Goal: Entertainment & Leisure: Consume media (video, audio)

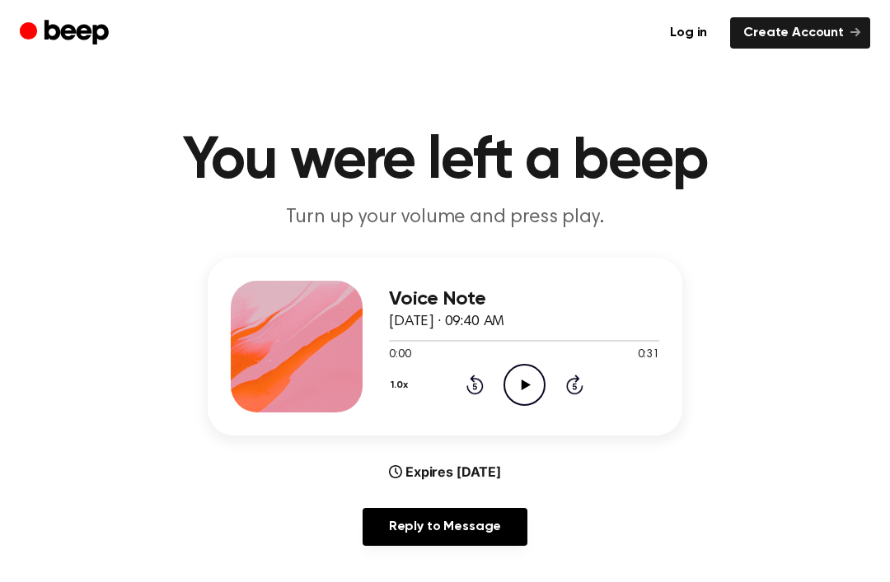
click at [534, 374] on icon "Play Audio" at bounding box center [524, 385] width 42 height 42
click at [485, 386] on div "1.0x Rewind 5 seconds Pause Audio Skip 5 seconds" at bounding box center [524, 385] width 270 height 42
click at [481, 366] on div "1.0x Rewind 5 seconds Pause Audio Skip 5 seconds" at bounding box center [524, 385] width 270 height 42
click at [476, 388] on icon at bounding box center [474, 387] width 4 height 7
click at [485, 379] on div "1.0x Rewind 5 seconds Pause Audio Skip 5 seconds" at bounding box center [524, 385] width 270 height 42
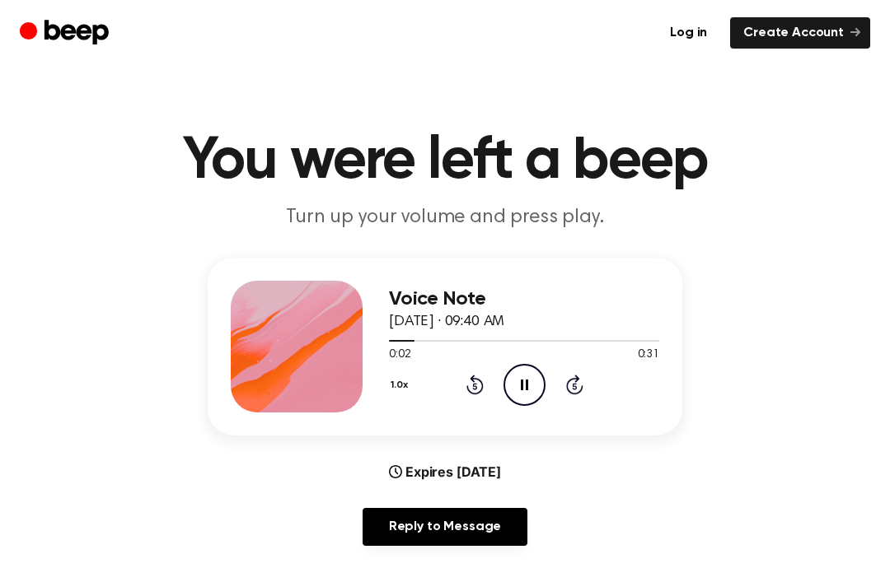
click at [483, 391] on icon "Rewind 5 seconds" at bounding box center [474, 384] width 18 height 21
click at [485, 394] on div "1.0x Rewind 5 seconds Pause Audio Skip 5 seconds" at bounding box center [524, 385] width 270 height 42
click at [481, 391] on icon at bounding box center [474, 385] width 17 height 20
click at [493, 391] on div "1.0x Rewind 5 seconds Pause Audio Skip 5 seconds" at bounding box center [524, 385] width 270 height 42
click at [488, 372] on div "1.0x Rewind 5 seconds Pause Audio Skip 5 seconds" at bounding box center [524, 385] width 270 height 42
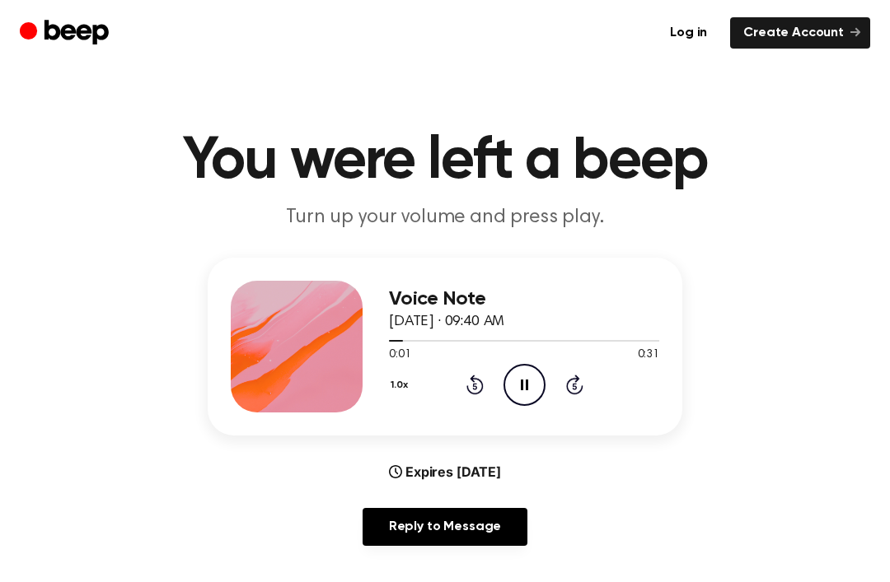
click at [495, 376] on div "1.0x Rewind 5 seconds Pause Audio Skip 5 seconds" at bounding box center [524, 385] width 270 height 42
click at [495, 389] on div "1.0x Rewind 5 seconds Pause Audio Skip 5 seconds" at bounding box center [524, 385] width 270 height 42
click at [526, 380] on icon at bounding box center [524, 385] width 7 height 11
click at [489, 376] on div "1.0x Rewind 5 seconds Play Audio Skip 5 seconds" at bounding box center [524, 385] width 270 height 42
click at [489, 375] on div "1.0x Rewind 5 seconds Play Audio Skip 5 seconds" at bounding box center [524, 385] width 270 height 42
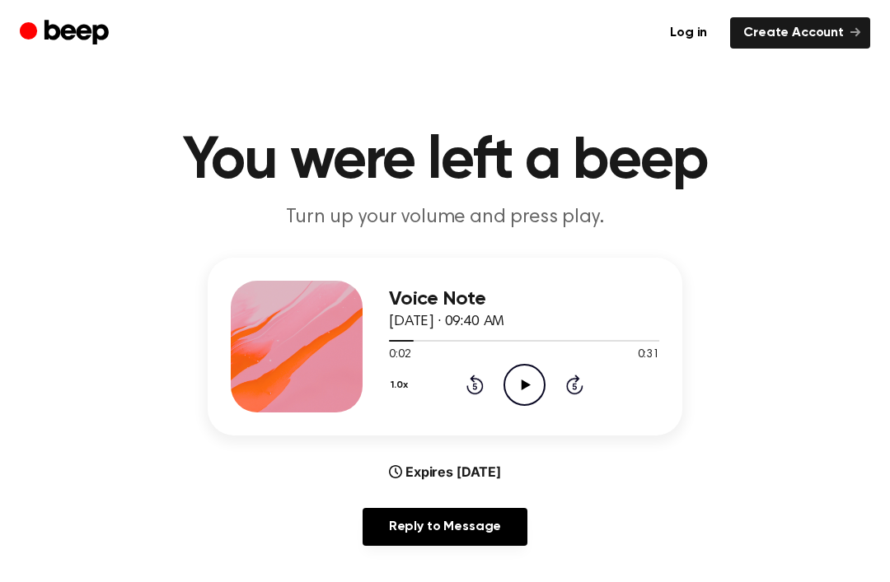
click at [467, 385] on icon "Rewind 5 seconds" at bounding box center [474, 384] width 18 height 21
click at [470, 386] on icon "Rewind 5 seconds" at bounding box center [474, 384] width 18 height 21
click at [465, 375] on icon "Rewind 5 seconds" at bounding box center [474, 384] width 18 height 21
click at [539, 380] on icon "Play Audio" at bounding box center [524, 385] width 42 height 42
click at [482, 372] on div "1.0x Rewind 5 seconds Play Audio Skip 5 seconds" at bounding box center [524, 385] width 270 height 42
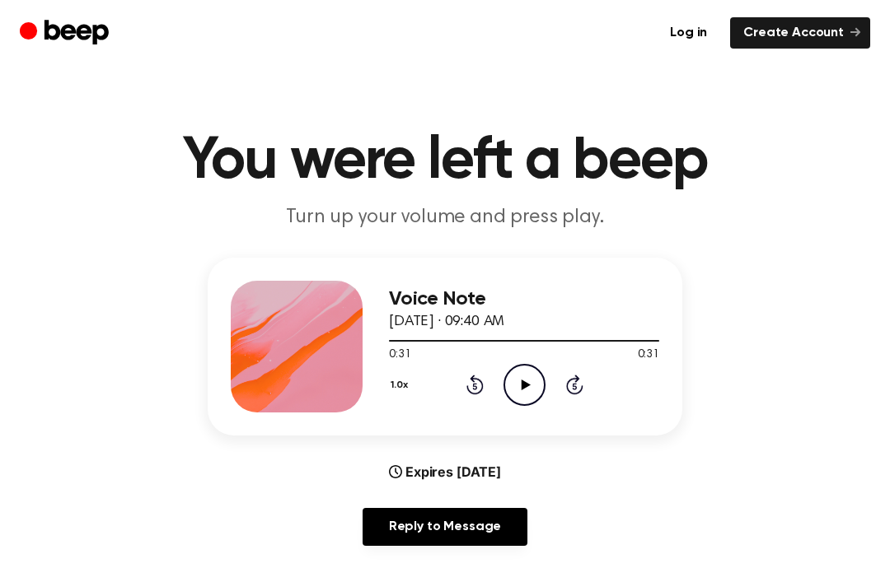
click at [481, 372] on div "1.0x Rewind 5 seconds Play Audio Skip 5 seconds" at bounding box center [524, 385] width 270 height 42
click at [474, 376] on icon at bounding box center [474, 385] width 17 height 20
click at [471, 374] on icon "Rewind 5 seconds" at bounding box center [474, 384] width 18 height 21
click at [486, 364] on div "1.0x Rewind 5 seconds Play Audio Skip 5 seconds" at bounding box center [524, 385] width 270 height 42
click at [488, 370] on div "1.0x Rewind 5 seconds Play Audio Skip 5 seconds" at bounding box center [524, 385] width 270 height 42
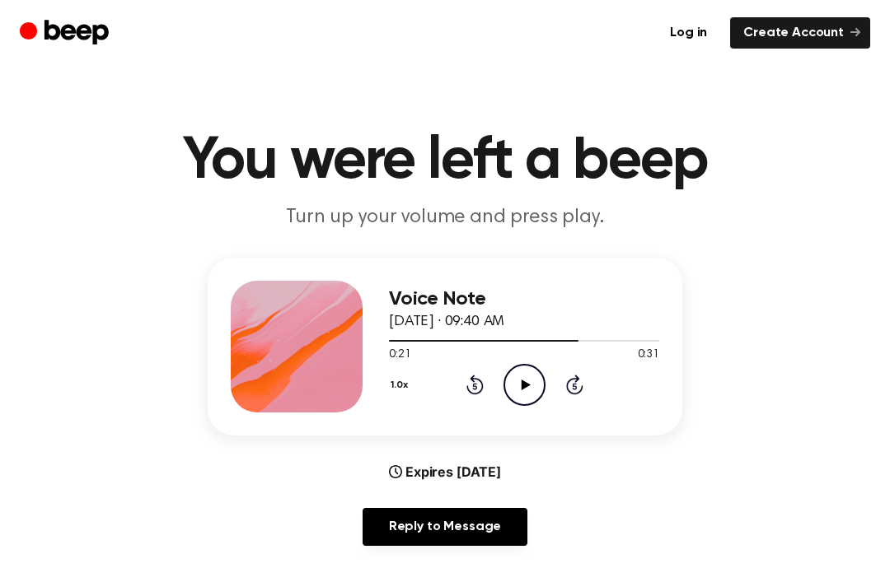
click at [487, 369] on div "1.0x Rewind 5 seconds Play Audio Skip 5 seconds" at bounding box center [524, 385] width 270 height 42
click at [484, 386] on div "1.0x Rewind 5 seconds Play Audio Skip 5 seconds" at bounding box center [524, 385] width 270 height 42
click at [478, 389] on icon "Rewind 5 seconds" at bounding box center [474, 384] width 18 height 21
click at [475, 380] on icon at bounding box center [474, 385] width 17 height 20
click at [470, 394] on icon "Rewind 5 seconds" at bounding box center [474, 384] width 18 height 21
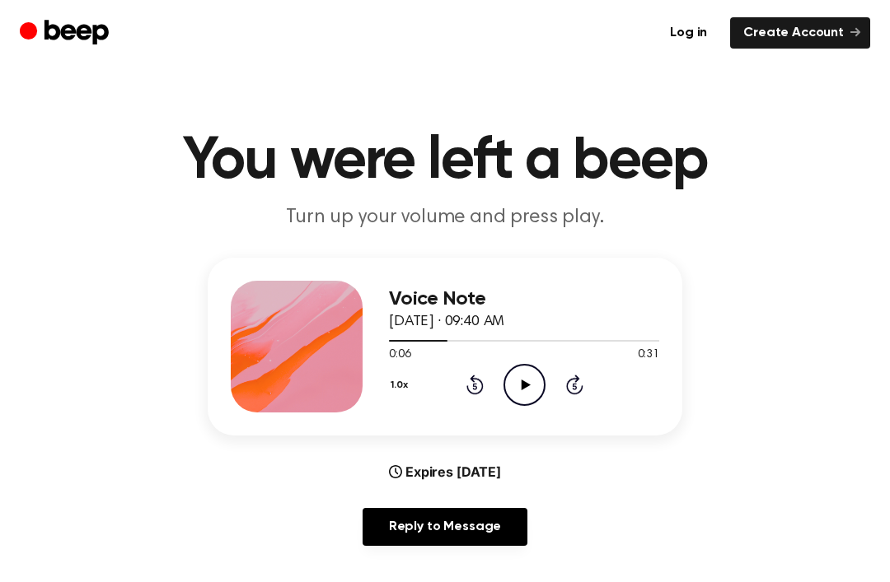
click at [475, 383] on icon at bounding box center [474, 385] width 17 height 20
click at [474, 383] on icon at bounding box center [474, 385] width 17 height 20
click at [475, 382] on icon at bounding box center [474, 385] width 17 height 20
click at [526, 372] on icon "Play Audio" at bounding box center [524, 385] width 42 height 42
click at [479, 384] on icon "Rewind 5 seconds" at bounding box center [474, 384] width 18 height 21
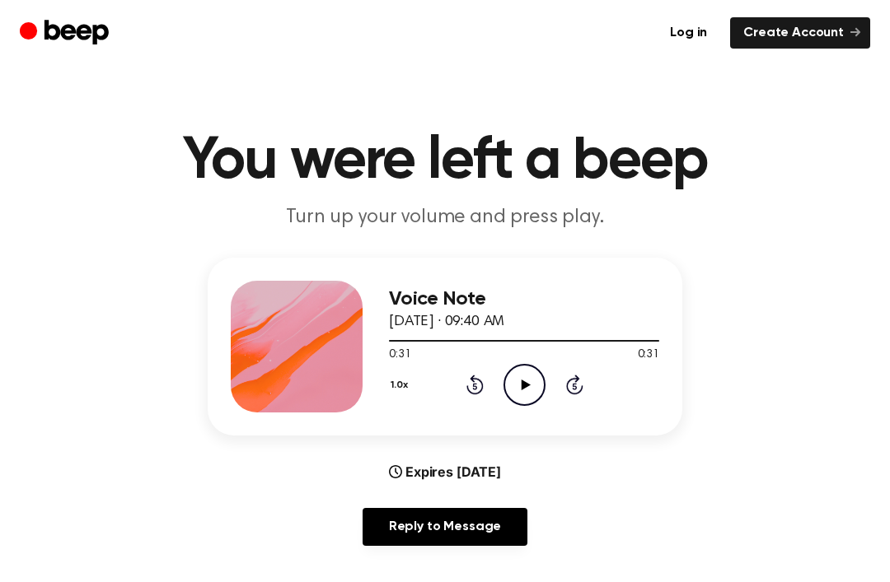
click at [479, 384] on icon "Rewind 5 seconds" at bounding box center [474, 384] width 18 height 21
click at [470, 389] on icon "Rewind 5 seconds" at bounding box center [474, 384] width 18 height 21
click at [466, 390] on icon "Rewind 5 seconds" at bounding box center [474, 384] width 18 height 21
click at [466, 389] on icon "Rewind 5 seconds" at bounding box center [474, 384] width 18 height 21
click at [475, 381] on icon "Rewind 5 seconds" at bounding box center [474, 384] width 18 height 21
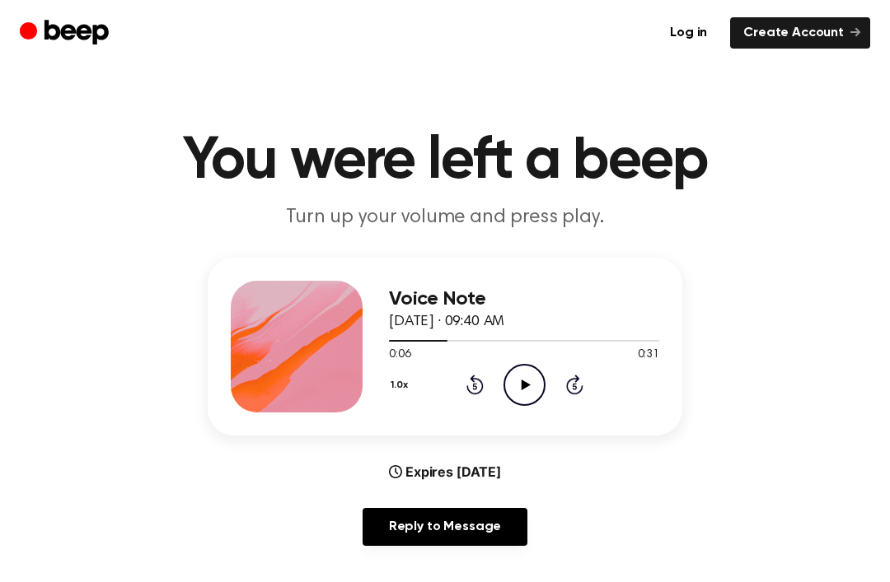
click at [475, 381] on icon "Rewind 5 seconds" at bounding box center [474, 384] width 18 height 21
click at [475, 376] on icon at bounding box center [474, 385] width 17 height 20
click at [523, 378] on icon "Play Audio" at bounding box center [524, 385] width 42 height 42
click at [497, 386] on div "1.0x Rewind 5 seconds Play Audio Skip 5 seconds" at bounding box center [524, 385] width 270 height 42
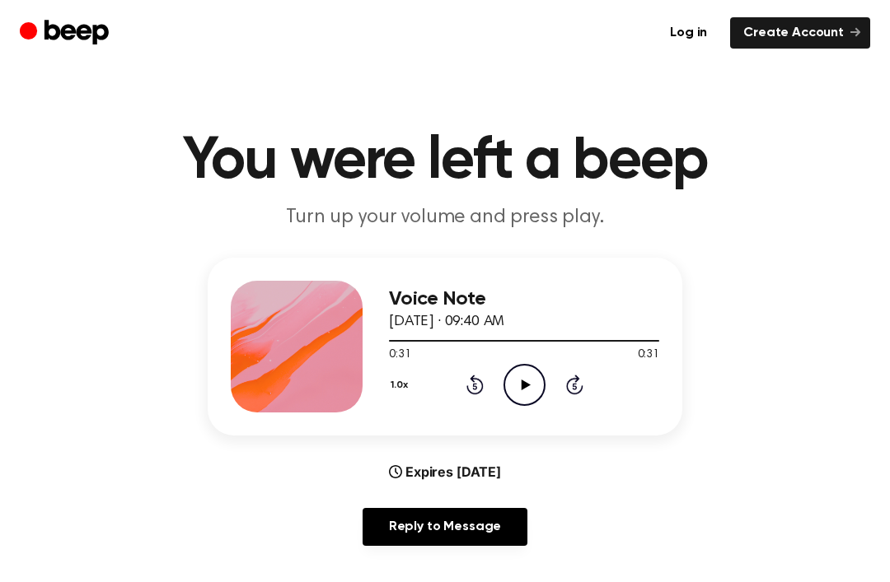
click at [497, 386] on div "1.0x Rewind 5 seconds Play Audio Skip 5 seconds" at bounding box center [524, 385] width 270 height 42
click at [481, 390] on icon at bounding box center [474, 385] width 17 height 20
click at [475, 390] on icon "Rewind 5 seconds" at bounding box center [474, 384] width 18 height 21
click at [477, 379] on icon at bounding box center [474, 385] width 17 height 20
click at [475, 391] on icon "Rewind 5 seconds" at bounding box center [474, 384] width 18 height 21
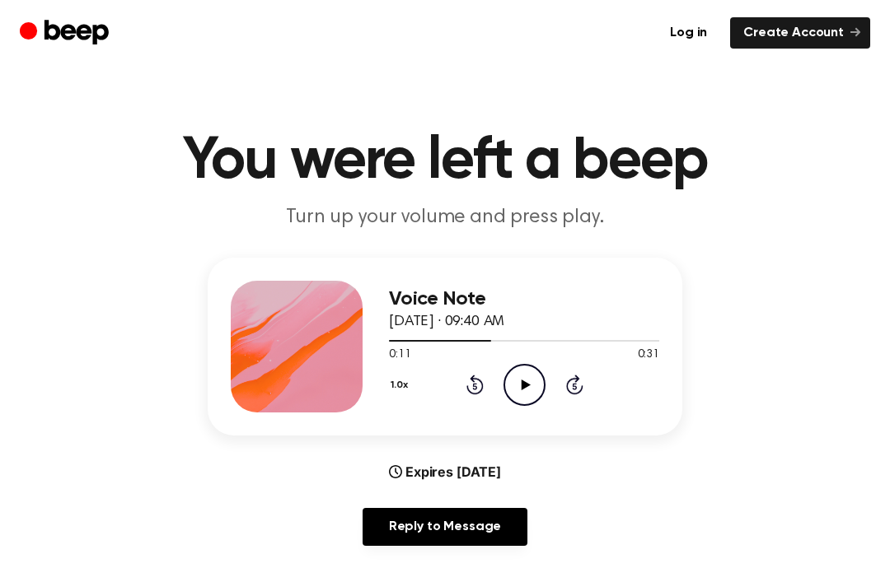
click at [488, 378] on div "1.0x Rewind 5 seconds Play Audio Skip 5 seconds" at bounding box center [524, 385] width 270 height 42
click at [488, 381] on div "1.0x Rewind 5 seconds Play Audio Skip 5 seconds" at bounding box center [524, 385] width 270 height 42
click at [489, 383] on div "1.0x Rewind 5 seconds Play Audio Skip 5 seconds" at bounding box center [524, 385] width 270 height 42
click at [490, 386] on div "1.0x Rewind 5 seconds Play Audio Skip 5 seconds" at bounding box center [524, 385] width 270 height 42
click at [484, 383] on div "1.0x Rewind 5 seconds Play Audio Skip 5 seconds" at bounding box center [524, 385] width 270 height 42
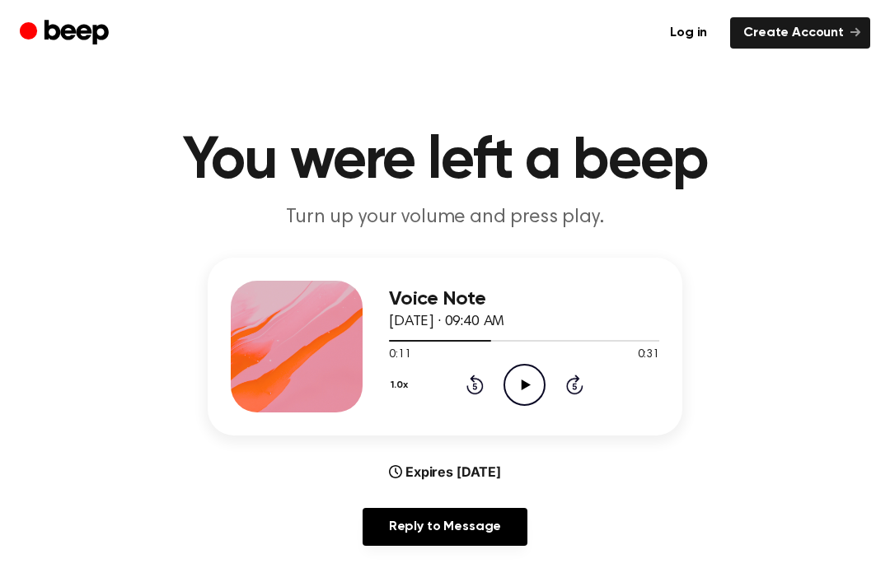
click at [482, 378] on icon "Rewind 5 seconds" at bounding box center [474, 384] width 18 height 21
click at [484, 380] on div "1.0x Rewind 5 seconds Play Audio Skip 5 seconds" at bounding box center [524, 385] width 270 height 42
click at [483, 389] on icon at bounding box center [474, 385] width 17 height 20
click at [477, 390] on icon "Rewind 5 seconds" at bounding box center [474, 384] width 18 height 21
click at [481, 390] on icon at bounding box center [474, 385] width 17 height 20
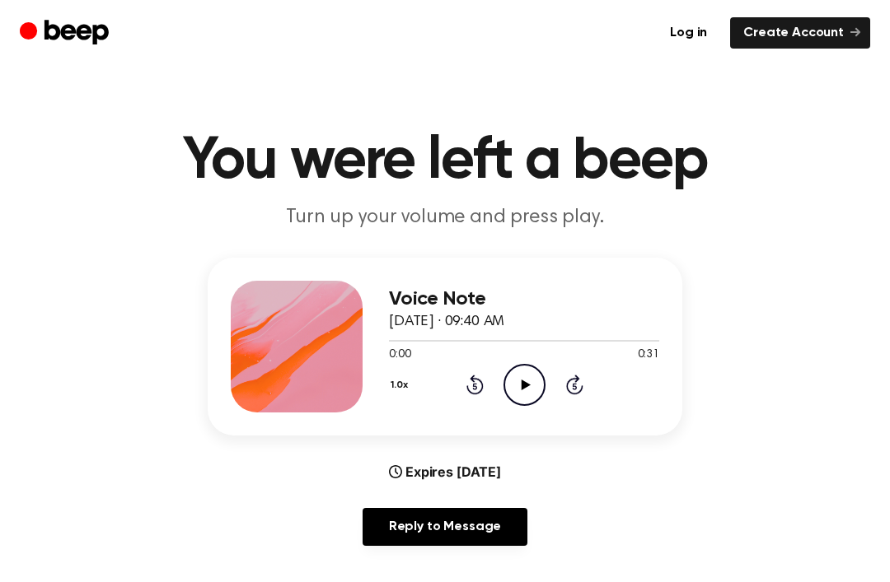
click at [481, 390] on icon at bounding box center [474, 385] width 17 height 20
click at [524, 390] on icon "Play Audio" at bounding box center [524, 385] width 42 height 42
